Goal: Obtain resource: Download file/media

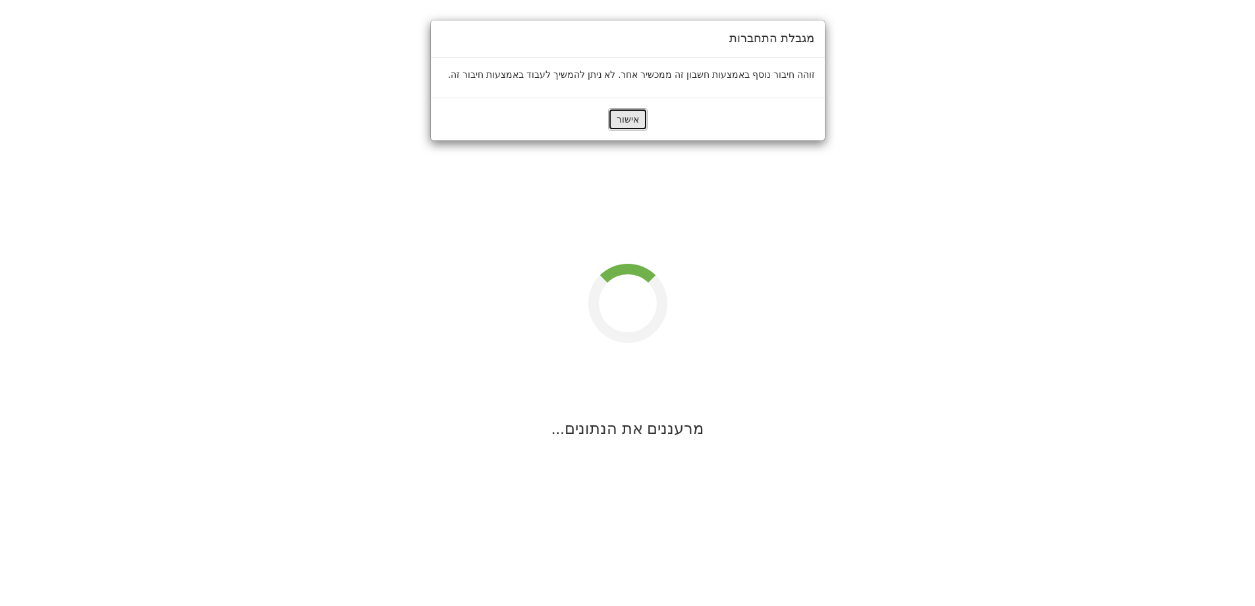
click at [635, 122] on button "אישור" at bounding box center [628, 119] width 40 height 22
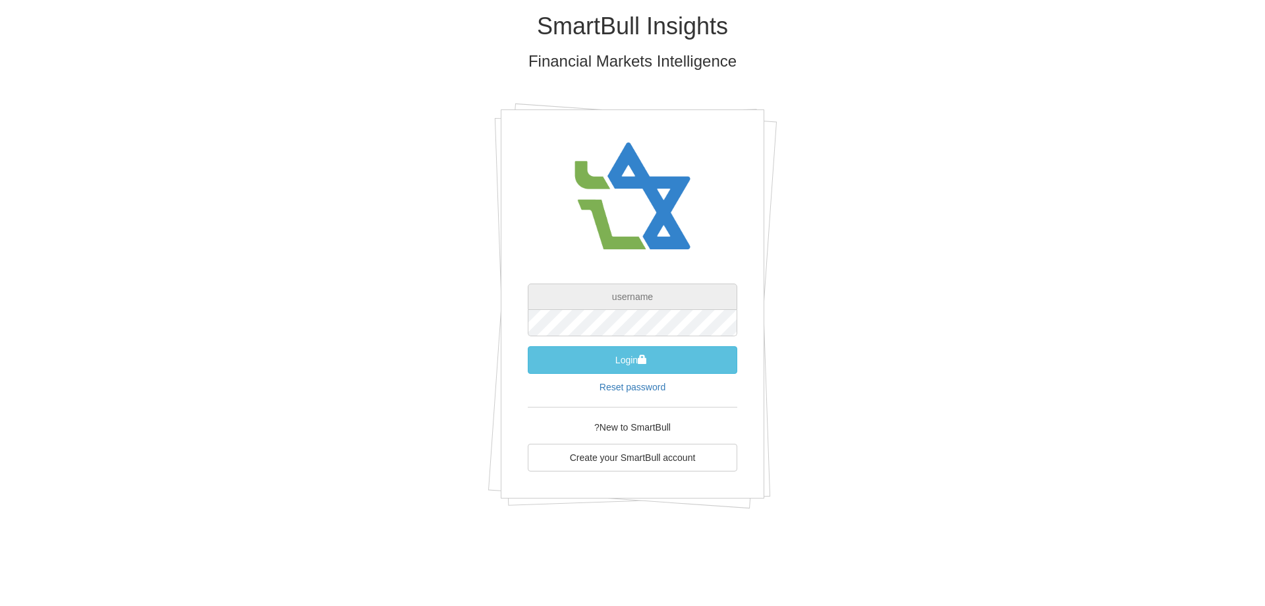
type input "[PERSON_NAME][EMAIL_ADDRESS][DOMAIN_NAME]"
click at [673, 360] on button "Login" at bounding box center [633, 360] width 210 height 28
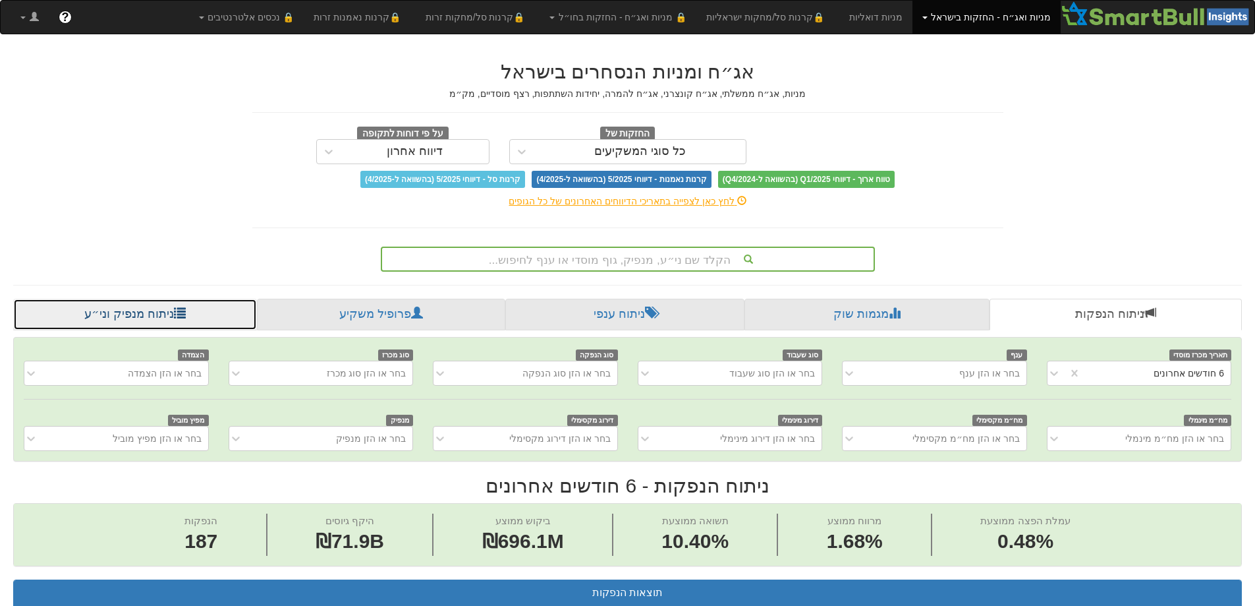
click at [159, 312] on link "ניתוח מנפיק וני״ע" at bounding box center [135, 315] width 244 height 32
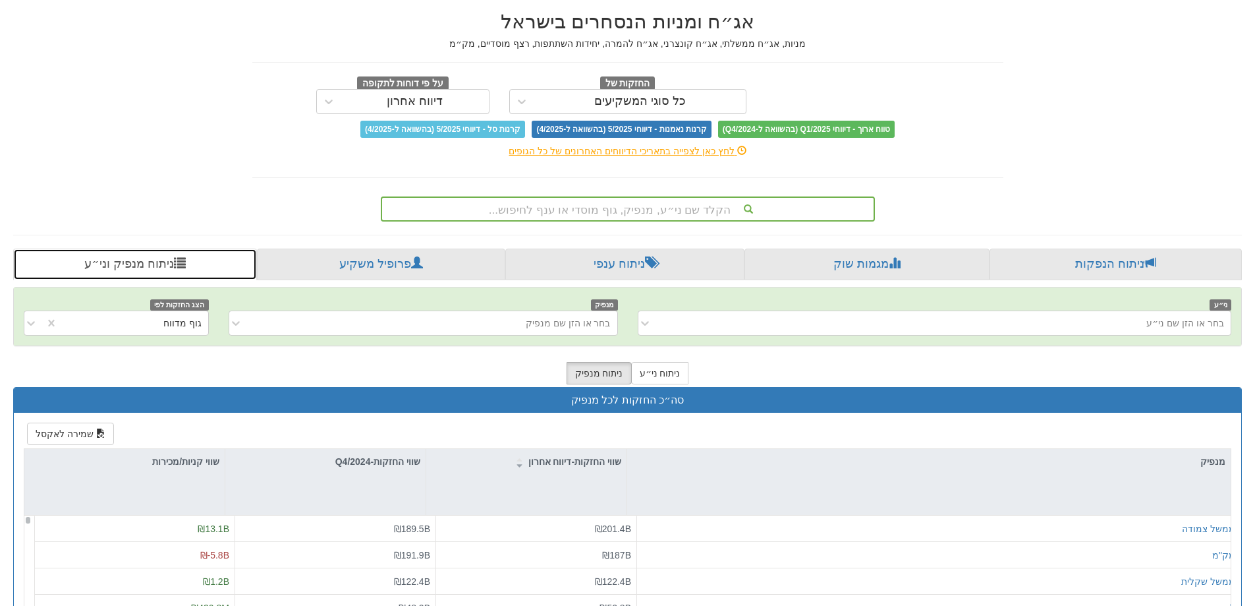
scroll to position [39, 0]
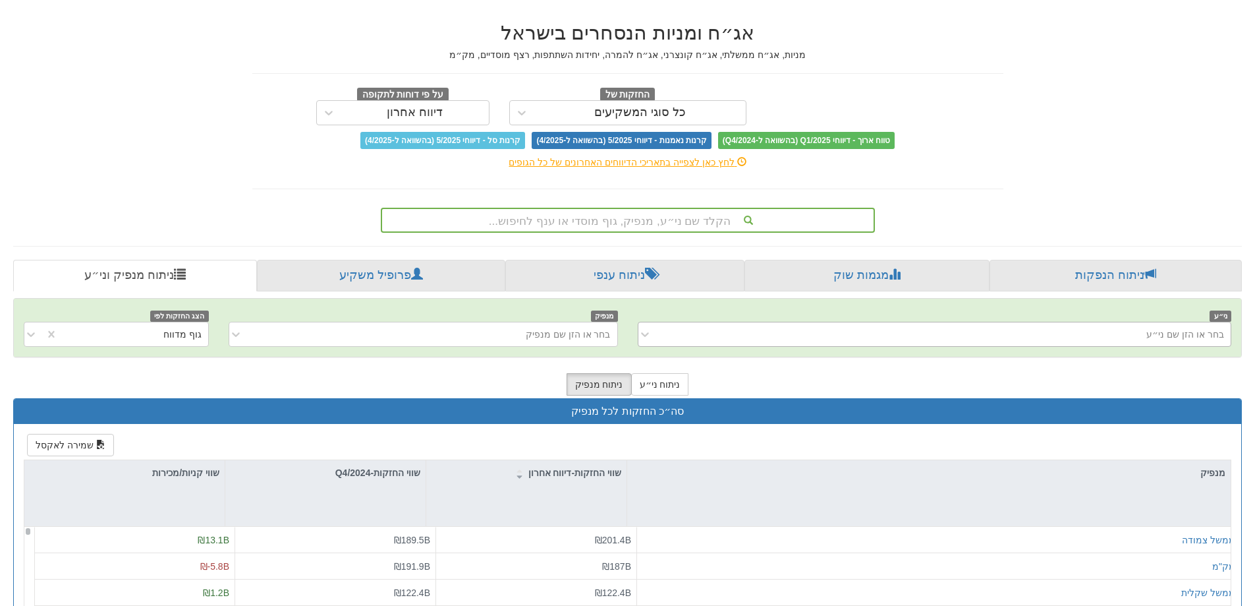
click at [1168, 333] on div "בחר או הזן שם ני״ע" at bounding box center [1186, 334] width 78 height 13
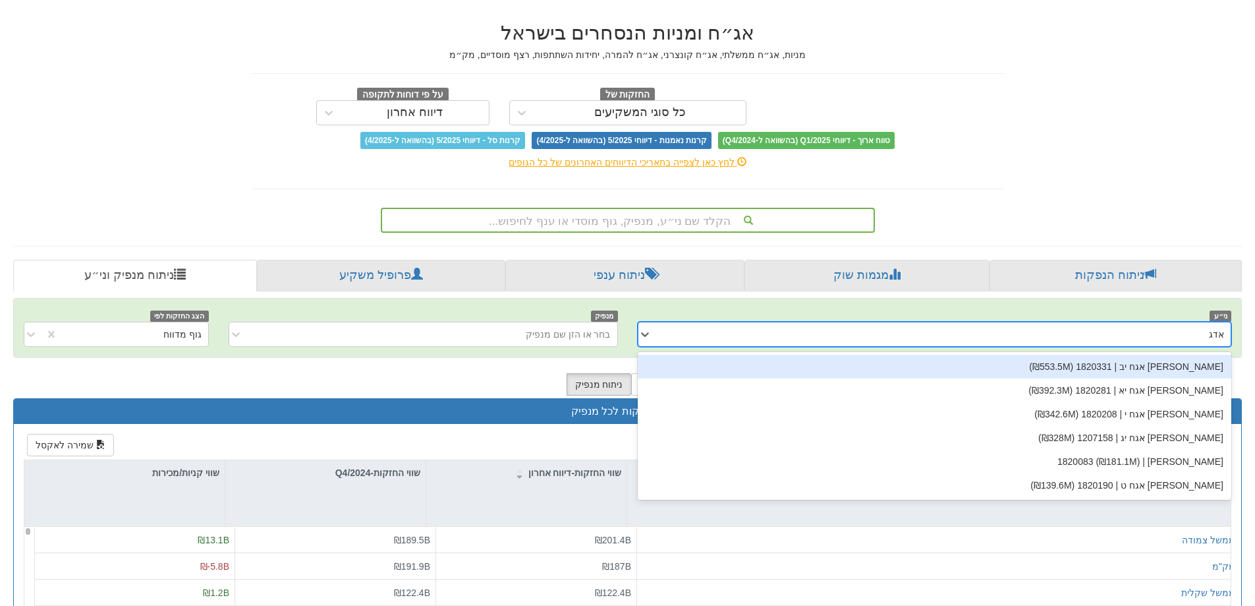
type input "[PERSON_NAME]"
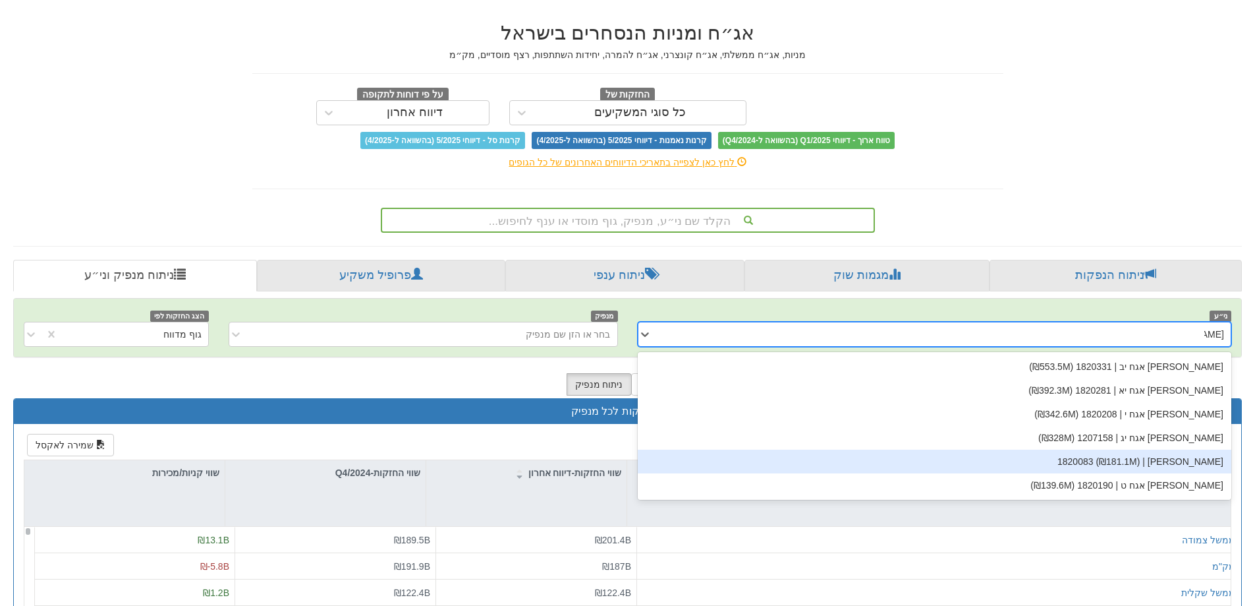
click at [1170, 467] on div "[PERSON_NAME] | 1820083 (₪181.1M)" at bounding box center [935, 461] width 594 height 24
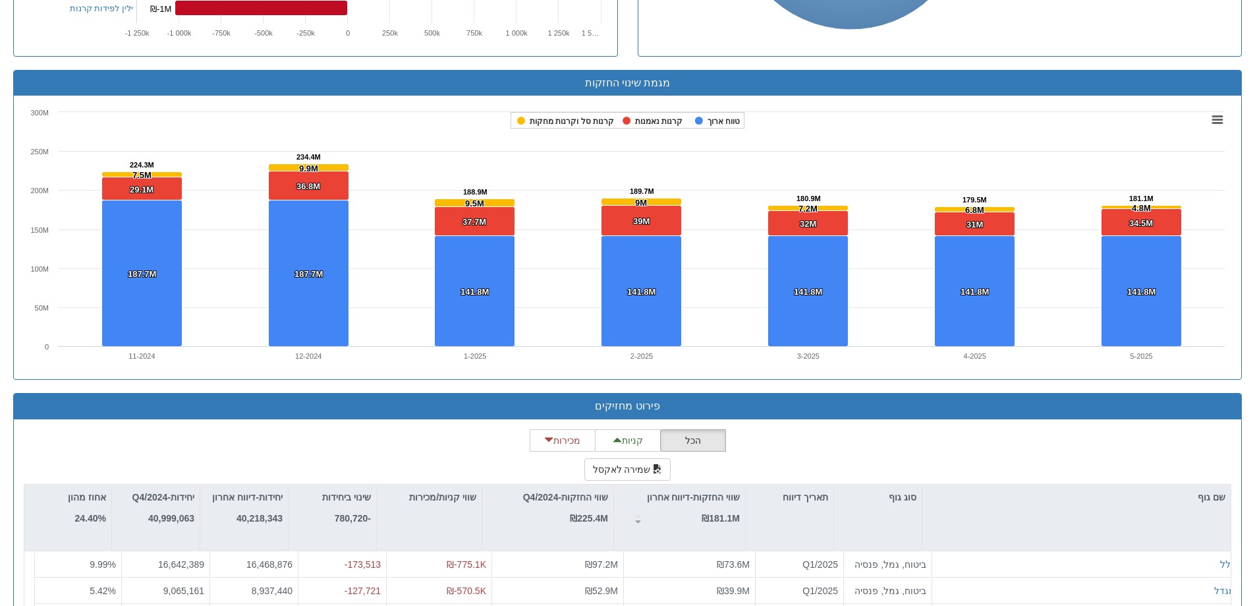
scroll to position [970, 0]
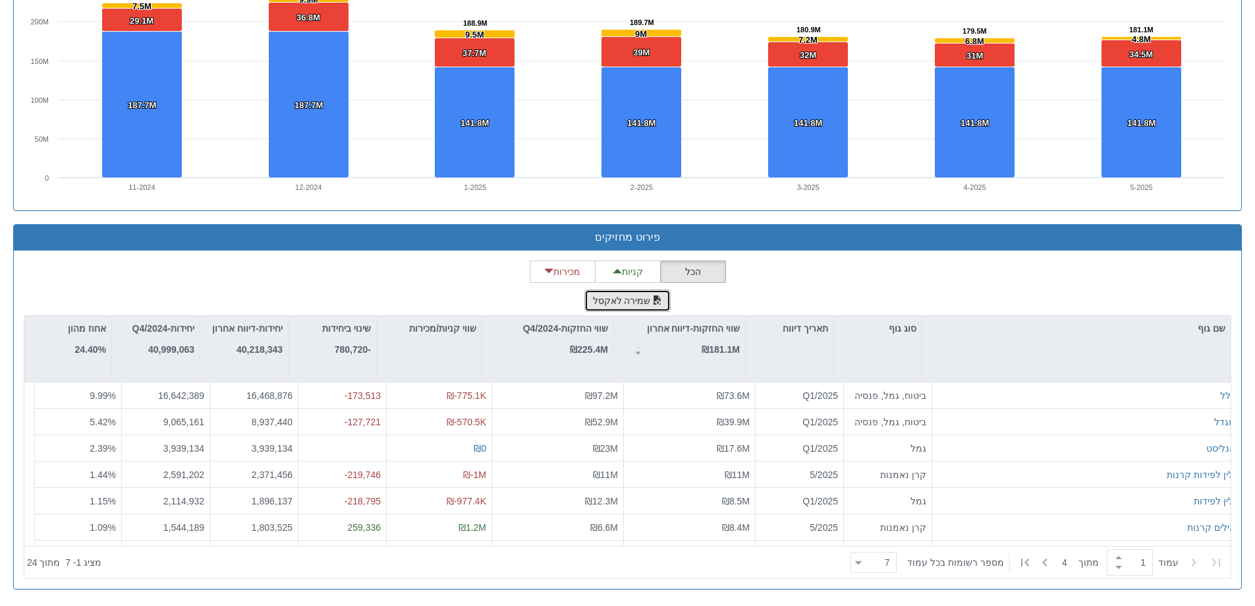
click at [644, 299] on button "שמירה לאקסל" at bounding box center [628, 300] width 87 height 22
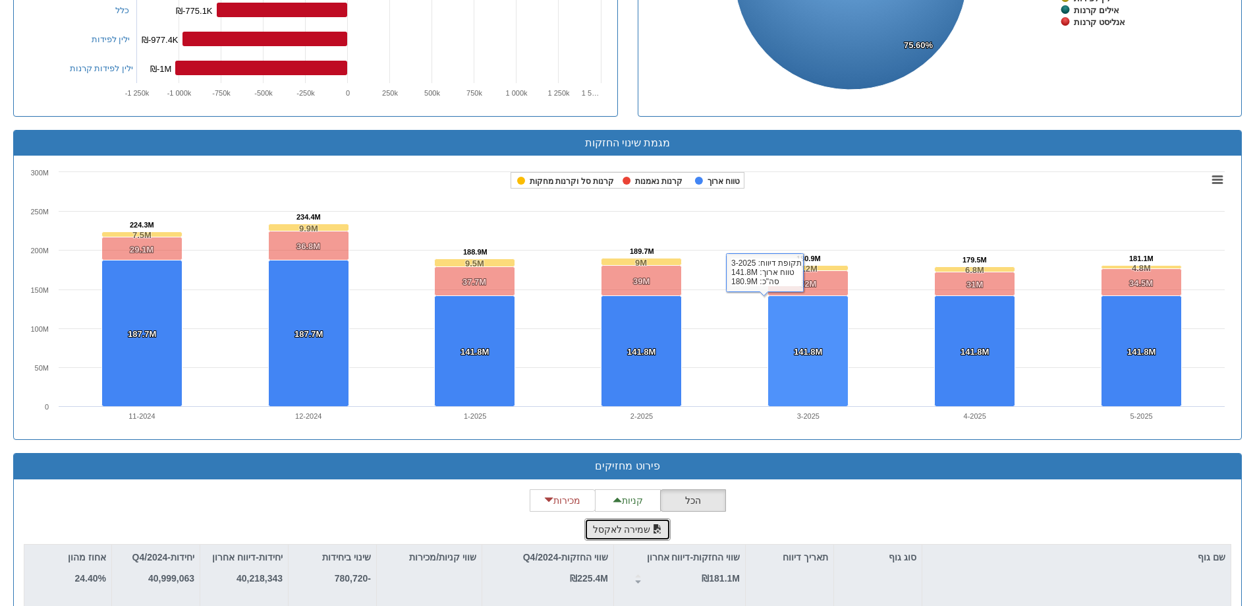
scroll to position [443, 0]
